Goal: Complete application form

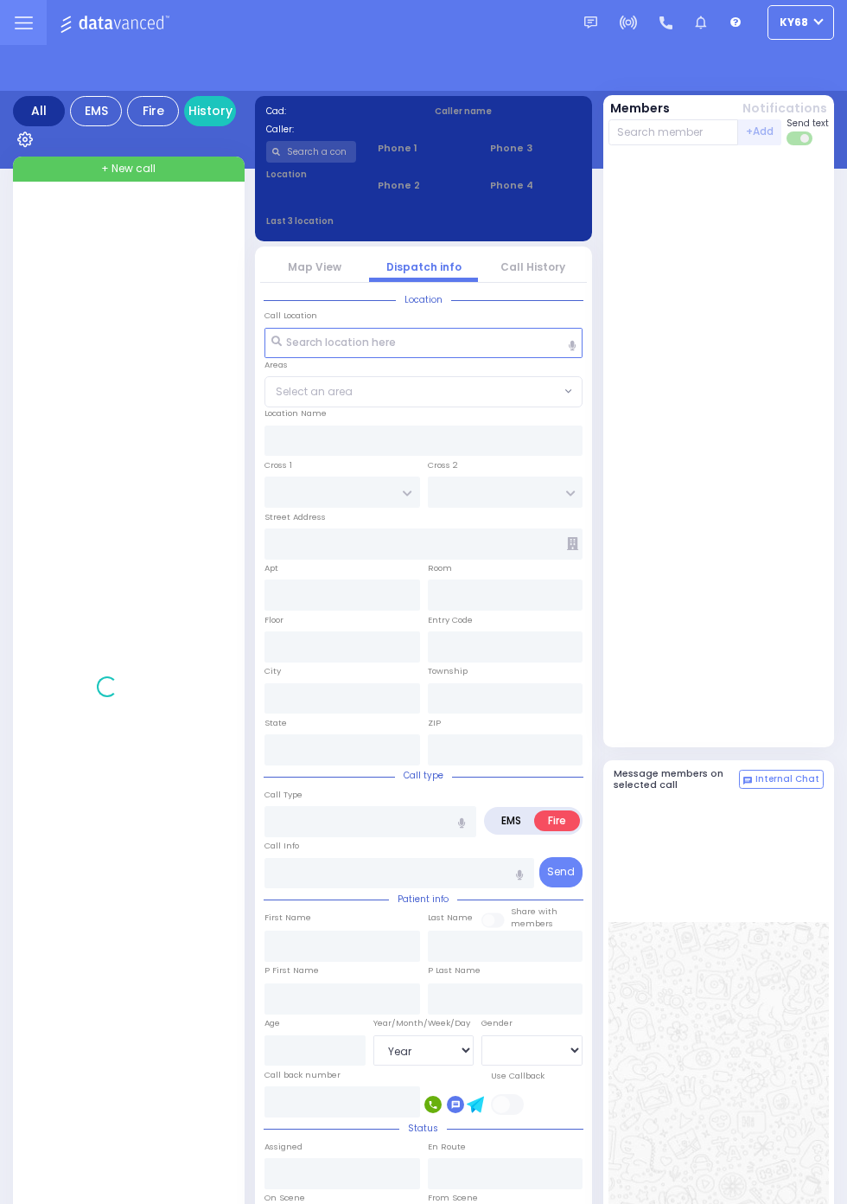
select select "Year"
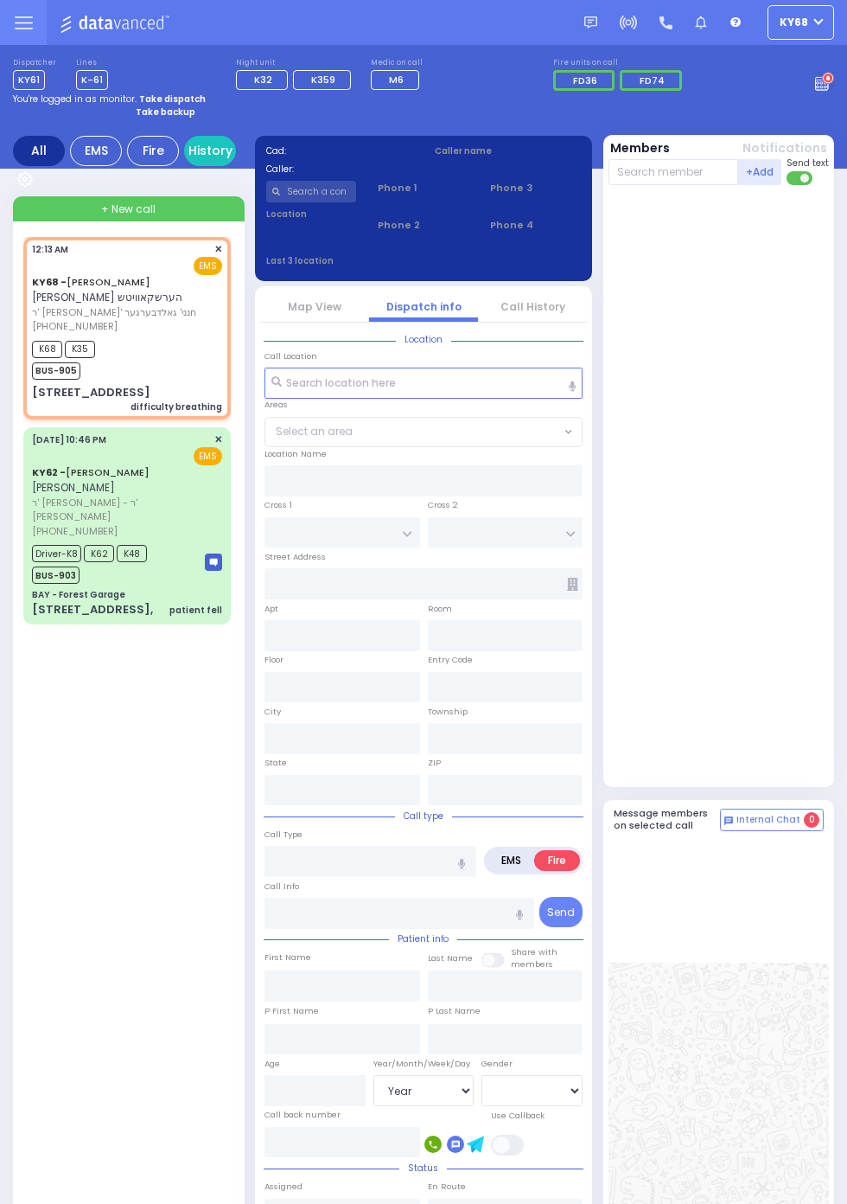
select select
type input "difficulty breathing"
radio input "true"
type input "[PERSON_NAME]"
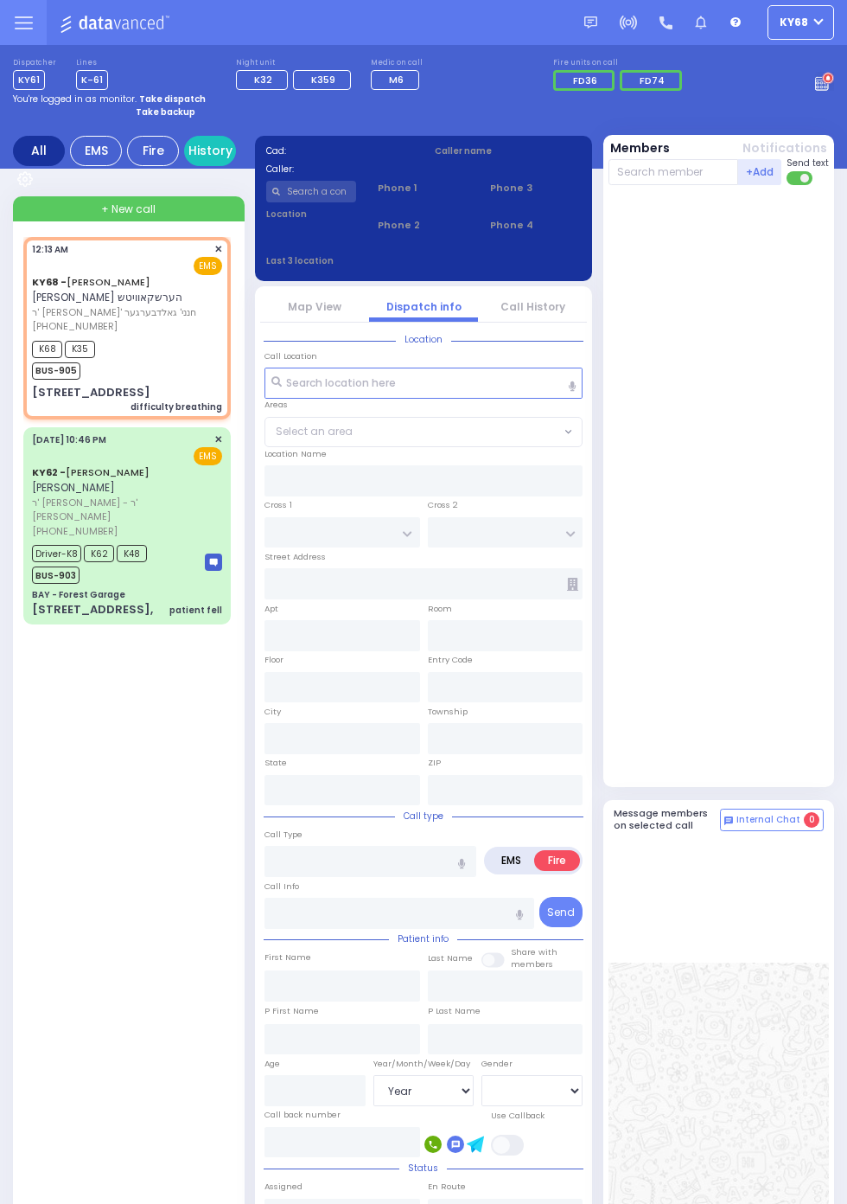
select select
type input "00:13"
type input "00:16"
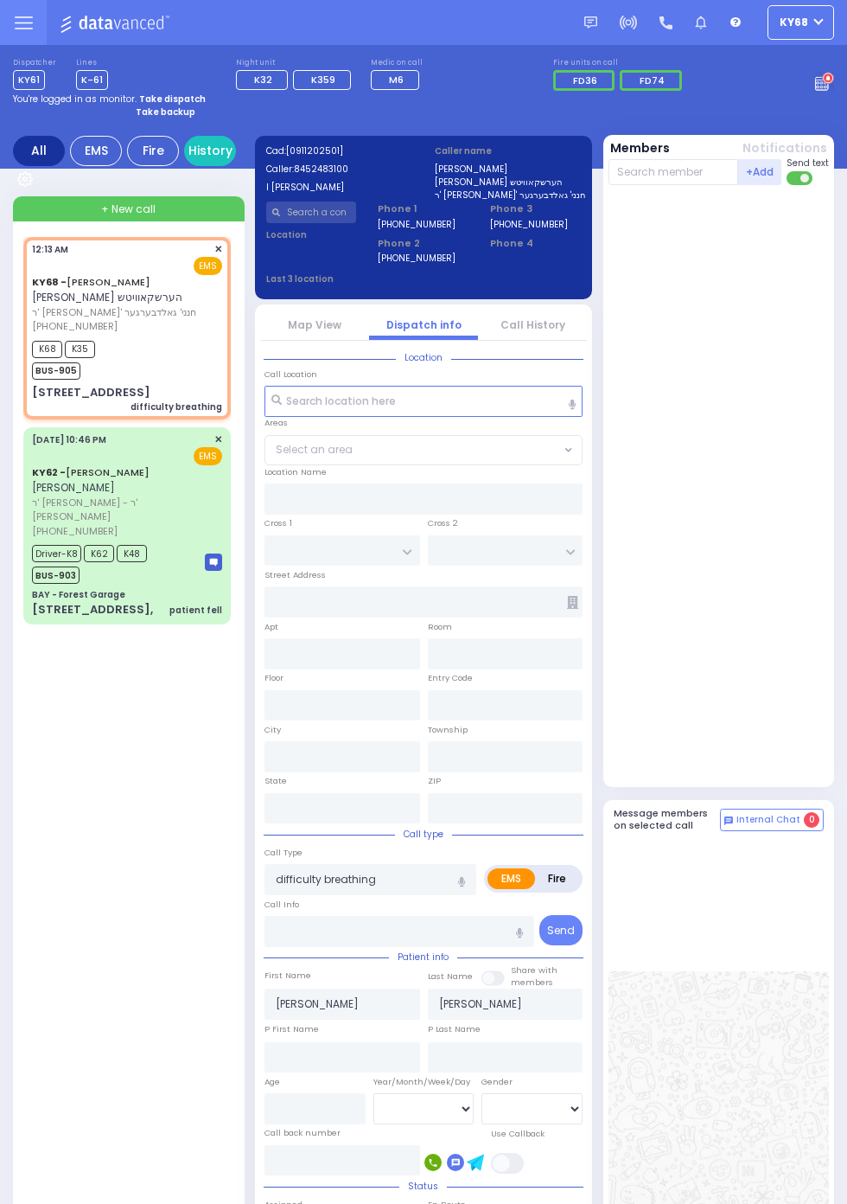
type input "MOUNTAINVIEW DR"
type input "[STREET_ADDRESS]"
type input "214"
type input "Monroe"
type input "[US_STATE]"
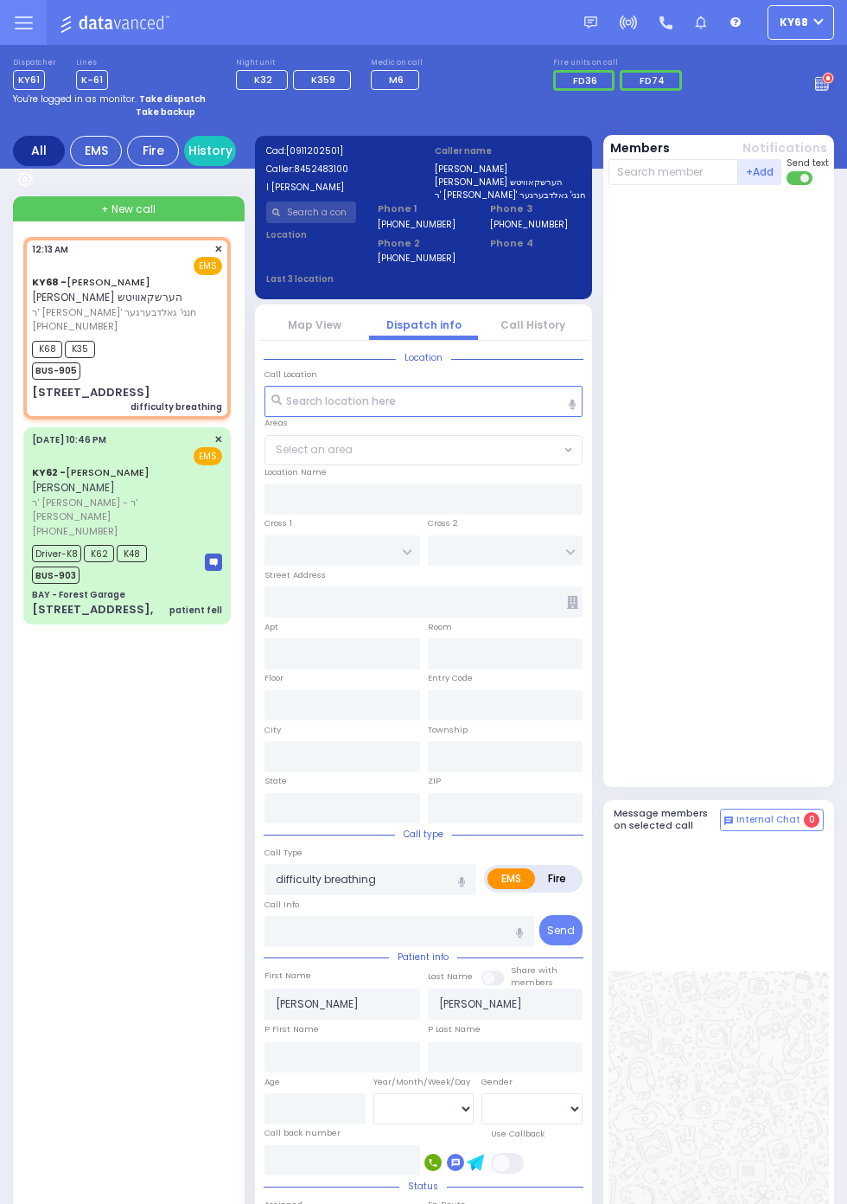
type input "10950"
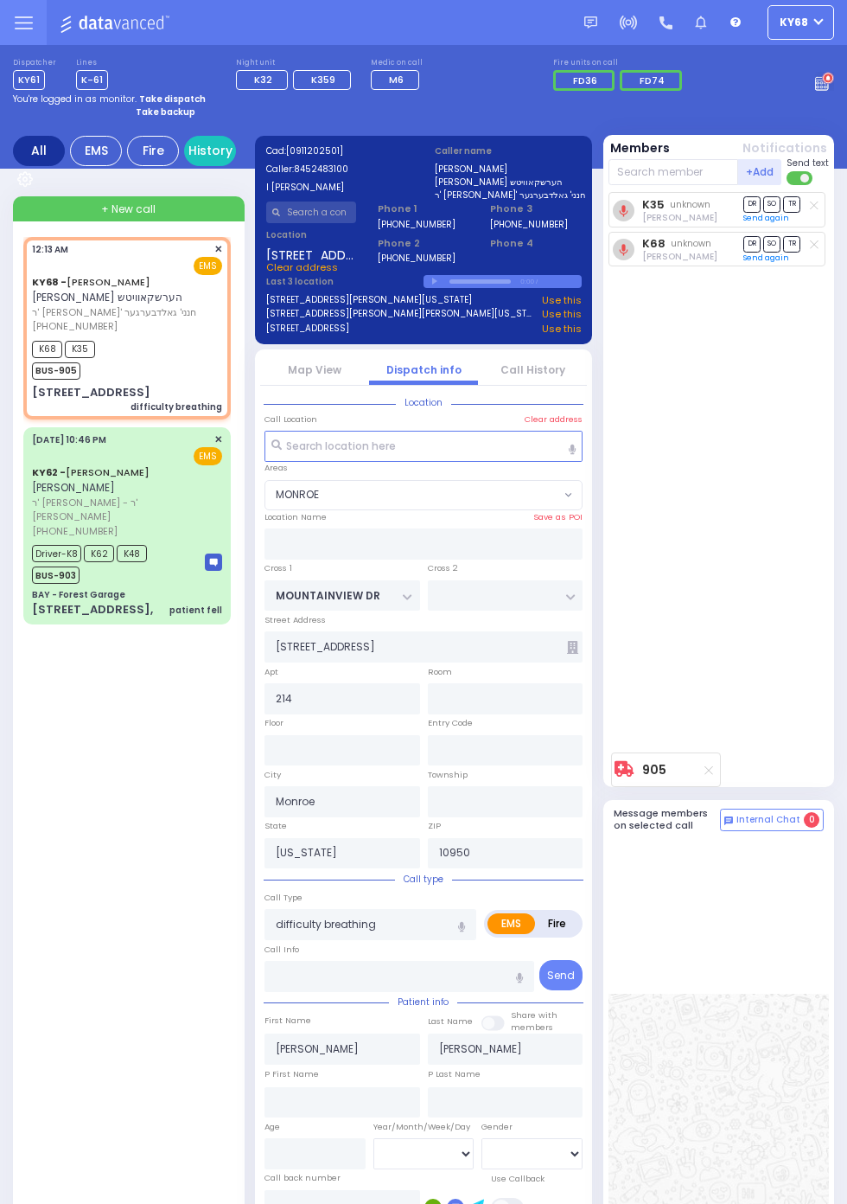
select select "MONROE"
click at [823, 240] on div at bounding box center [814, 244] width 17 height 16
select select
radio input "true"
select select
